Goal: Register for event/course

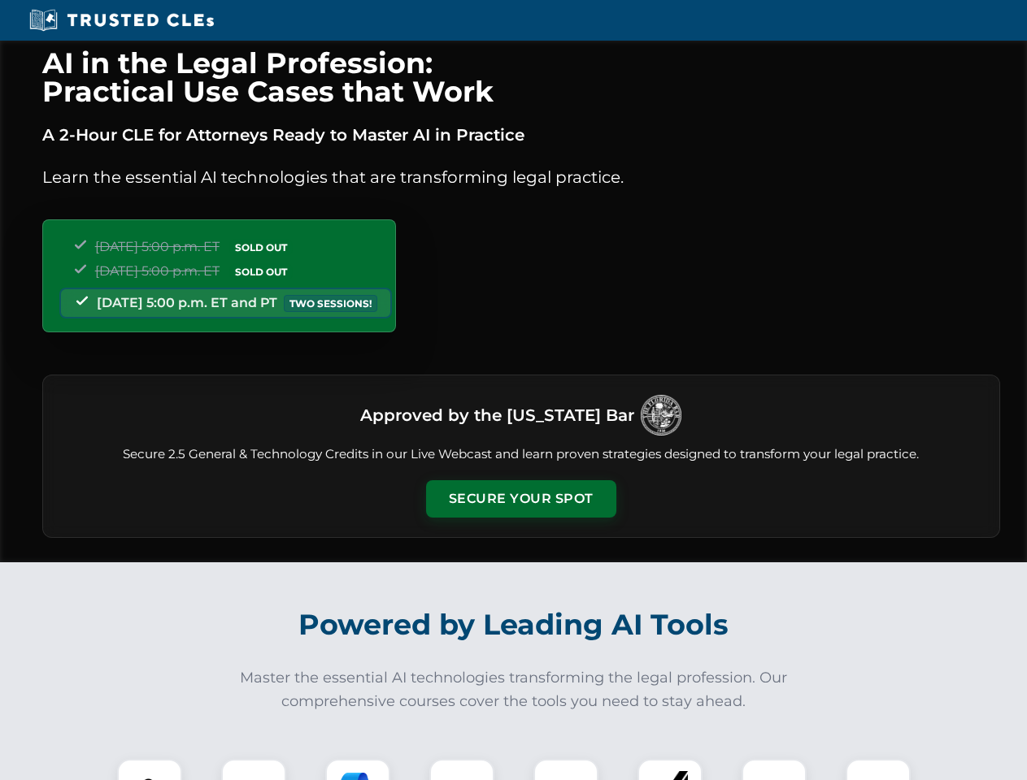
click at [520, 499] on button "Secure Your Spot" at bounding box center [521, 498] width 190 height 37
click at [150, 770] on img at bounding box center [149, 791] width 47 height 47
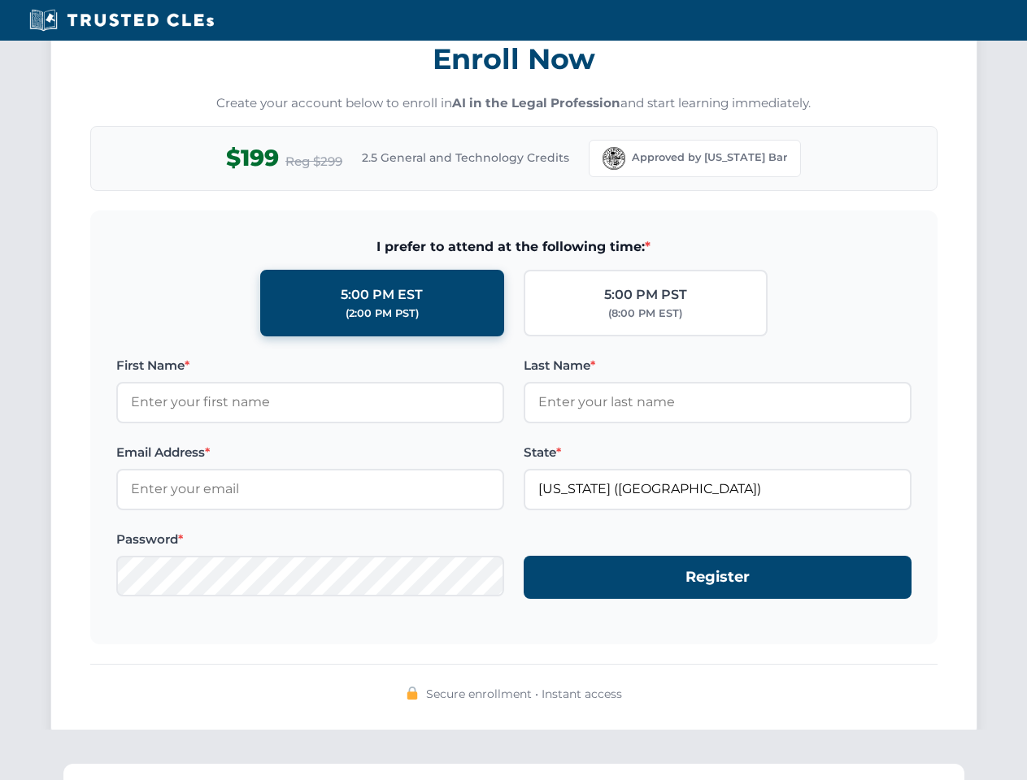
scroll to position [1596, 0]
